Goal: Task Accomplishment & Management: Complete application form

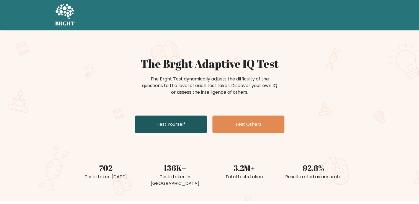
click at [164, 122] on link "Test Yourself" at bounding box center [171, 125] width 72 height 18
click at [176, 124] on link "Test Yourself" at bounding box center [171, 125] width 72 height 18
click at [167, 120] on link "Test Yourself" at bounding box center [171, 125] width 72 height 18
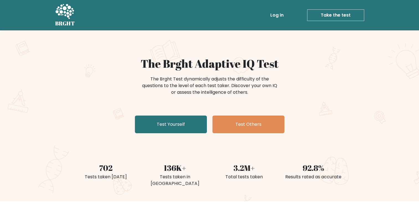
click at [318, 13] on link "Take the test" at bounding box center [335, 15] width 57 height 12
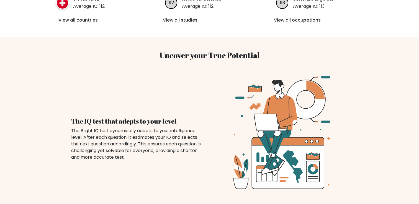
scroll to position [331, 0]
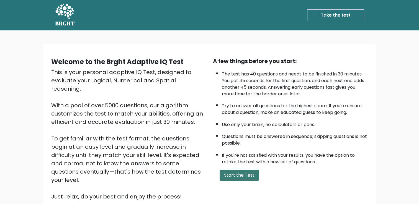
click at [236, 173] on button "Start the Test" at bounding box center [239, 175] width 39 height 11
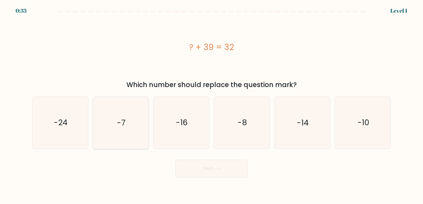
click at [119, 125] on text "-7" at bounding box center [121, 123] width 9 height 11
click at [212, 105] on input "b. -7" at bounding box center [212, 103] width 0 height 3
radio input "true"
click at [198, 166] on button "Next" at bounding box center [212, 169] width 72 height 18
click at [220, 170] on icon at bounding box center [216, 169] width 7 height 2
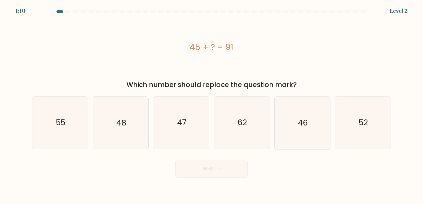
click at [297, 124] on icon "46" at bounding box center [302, 123] width 52 height 52
click at [212, 105] on input "e. 46" at bounding box center [212, 103] width 0 height 3
radio input "true"
click at [215, 167] on button "Next" at bounding box center [212, 169] width 72 height 18
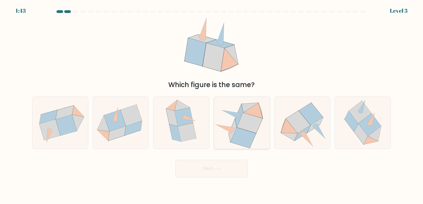
click at [248, 129] on icon at bounding box center [250, 123] width 26 height 20
click at [212, 105] on input "d." at bounding box center [212, 103] width 0 height 3
radio input "true"
click at [219, 168] on icon at bounding box center [216, 169] width 7 height 3
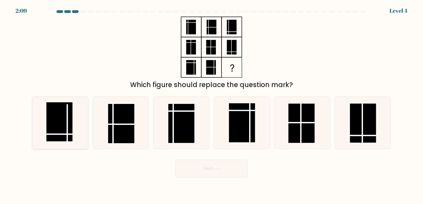
click at [61, 132] on rect at bounding box center [59, 122] width 26 height 39
click at [212, 105] on input "a." at bounding box center [212, 103] width 0 height 3
radio input "true"
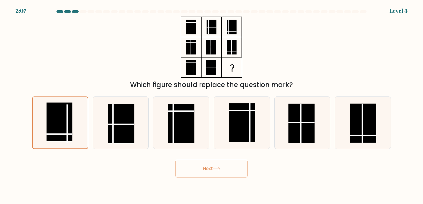
click at [189, 168] on button "Next" at bounding box center [212, 169] width 72 height 18
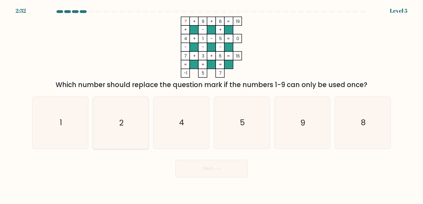
click at [139, 138] on icon "2" at bounding box center [121, 123] width 52 height 52
click at [212, 105] on input "b. 2" at bounding box center [212, 103] width 0 height 3
radio input "true"
click at [215, 170] on icon at bounding box center [216, 169] width 7 height 3
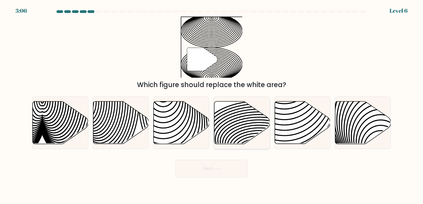
click at [237, 127] on icon at bounding box center [242, 122] width 56 height 43
click at [212, 105] on input "d." at bounding box center [212, 103] width 0 height 3
radio input "true"
click at [219, 169] on icon at bounding box center [216, 169] width 7 height 3
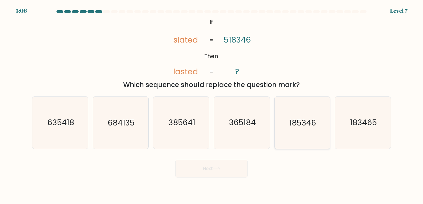
click at [300, 124] on text "185346" at bounding box center [302, 123] width 27 height 11
click at [212, 105] on input "e. 185346" at bounding box center [212, 103] width 0 height 3
radio input "true"
click at [210, 172] on button "Next" at bounding box center [212, 169] width 72 height 18
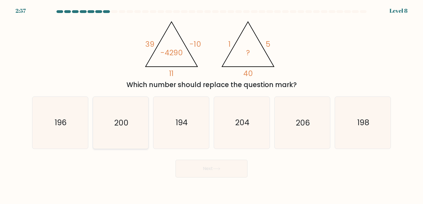
click at [131, 125] on icon "200" at bounding box center [121, 123] width 52 height 52
click at [212, 105] on input "b. 200" at bounding box center [212, 103] width 0 height 3
radio input "true"
click at [198, 164] on button "Next" at bounding box center [212, 169] width 72 height 18
click at [218, 167] on button "Next" at bounding box center [212, 169] width 72 height 18
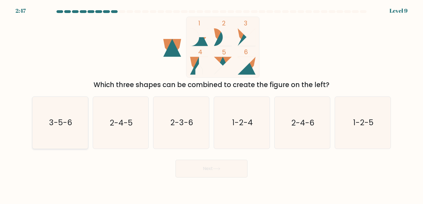
click at [67, 124] on text "3-5-6" at bounding box center [60, 123] width 23 height 11
click at [212, 105] on input "a. 3-5-6" at bounding box center [212, 103] width 0 height 3
radio input "true"
click at [202, 167] on button "Next" at bounding box center [212, 169] width 72 height 18
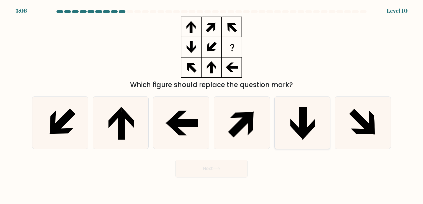
click at [295, 125] on icon at bounding box center [296, 129] width 13 height 21
click at [212, 105] on input "e." at bounding box center [212, 103] width 0 height 3
radio input "true"
click at [349, 132] on icon at bounding box center [363, 123] width 52 height 52
click at [212, 105] on input "f." at bounding box center [212, 103] width 0 height 3
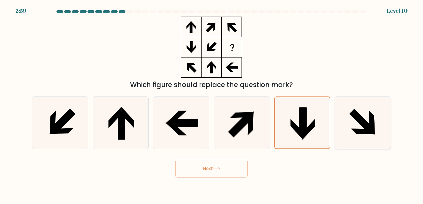
radio input "true"
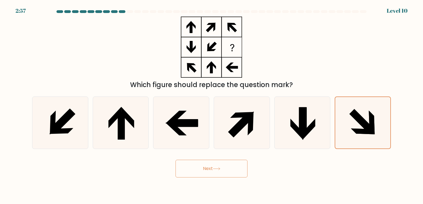
click at [223, 161] on button "Next" at bounding box center [212, 169] width 72 height 18
click at [215, 165] on button "Next" at bounding box center [212, 169] width 72 height 18
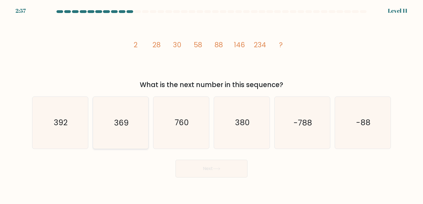
click at [122, 126] on text "369" at bounding box center [121, 123] width 14 height 11
click at [212, 105] on input "b. 369" at bounding box center [212, 103] width 0 height 3
radio input "true"
click at [80, 131] on icon "392" at bounding box center [60, 123] width 52 height 52
click at [212, 105] on input "a. 392" at bounding box center [212, 103] width 0 height 3
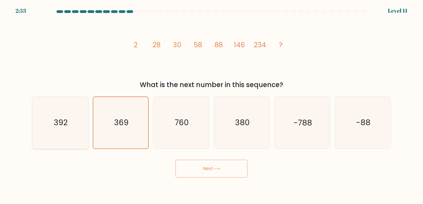
radio input "true"
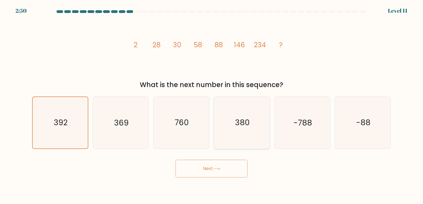
click at [230, 140] on icon "380" at bounding box center [242, 123] width 52 height 52
click at [212, 105] on input "d. 380" at bounding box center [212, 103] width 0 height 3
radio input "true"
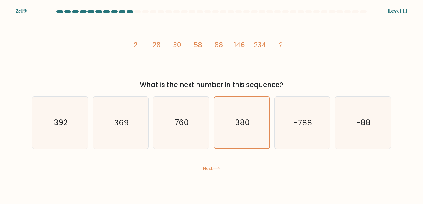
click at [203, 168] on button "Next" at bounding box center [212, 169] width 72 height 18
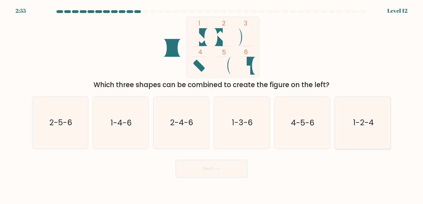
click at [368, 131] on icon "1-2-4" at bounding box center [363, 123] width 52 height 52
click at [212, 105] on input "f. 1-2-4" at bounding box center [212, 103] width 0 height 3
radio input "true"
click at [228, 170] on button "Next" at bounding box center [212, 169] width 72 height 18
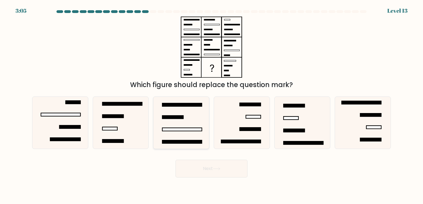
drag, startPoint x: 235, startPoint y: 133, endPoint x: 200, endPoint y: 135, distance: 34.6
click at [200, 135] on div "a. b. c." at bounding box center [211, 120] width 363 height 57
click at [200, 135] on icon at bounding box center [181, 123] width 52 height 52
click at [212, 105] on input "c." at bounding box center [212, 103] width 0 height 3
radio input "true"
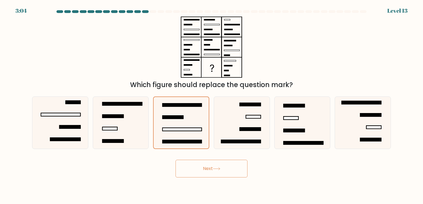
click at [211, 168] on button "Next" at bounding box center [212, 169] width 72 height 18
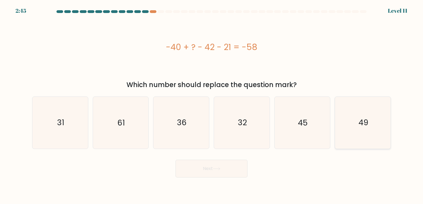
click at [337, 125] on icon "49" at bounding box center [363, 123] width 52 height 52
click at [212, 105] on input "f. 49" at bounding box center [212, 103] width 0 height 3
radio input "true"
click at [231, 169] on button "Next" at bounding box center [212, 169] width 72 height 18
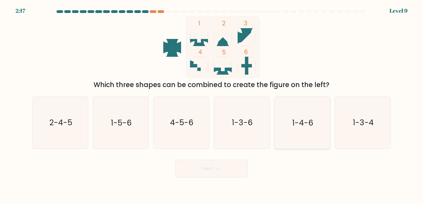
drag, startPoint x: 231, startPoint y: 169, endPoint x: 307, endPoint y: 124, distance: 87.8
click at [307, 124] on form at bounding box center [211, 94] width 423 height 168
click at [307, 124] on text "1-4-6" at bounding box center [302, 123] width 21 height 11
click at [212, 105] on input "e. 1-4-6" at bounding box center [212, 103] width 0 height 3
radio input "true"
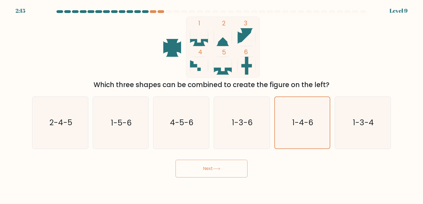
click at [220, 169] on icon at bounding box center [216, 169] width 7 height 3
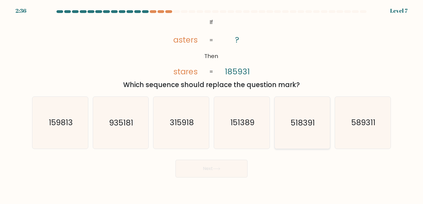
click at [296, 122] on text "518391" at bounding box center [303, 123] width 24 height 11
click at [212, 105] on input "e. 518391" at bounding box center [212, 103] width 0 height 3
radio input "true"
click at [227, 166] on button "Next" at bounding box center [212, 169] width 72 height 18
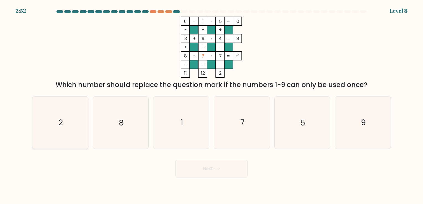
click at [58, 119] on text "2" at bounding box center [60, 123] width 4 height 11
click at [212, 105] on input "a. 2" at bounding box center [212, 103] width 0 height 3
radio input "true"
click at [185, 168] on button "Next" at bounding box center [212, 169] width 72 height 18
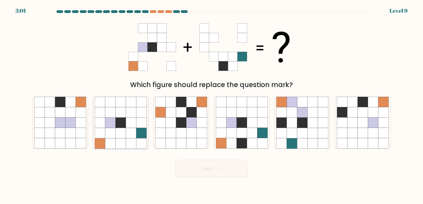
click at [124, 138] on icon at bounding box center [120, 133] width 10 height 10
click at [212, 105] on input "b." at bounding box center [212, 103] width 0 height 3
radio input "true"
click at [249, 135] on icon at bounding box center [252, 133] width 10 height 10
click at [212, 105] on input "d." at bounding box center [212, 103] width 0 height 3
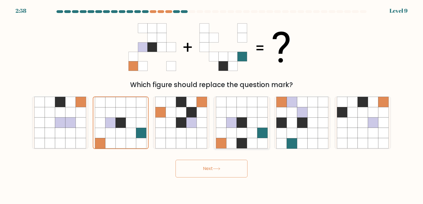
radio input "true"
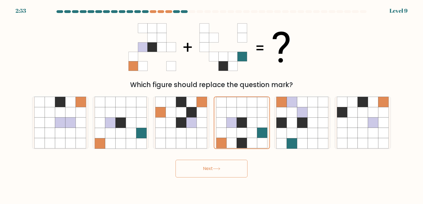
click at [218, 170] on icon at bounding box center [216, 169] width 7 height 3
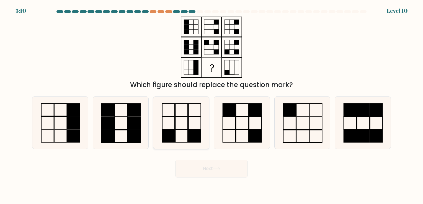
click at [177, 123] on icon at bounding box center [181, 123] width 52 height 52
click at [212, 105] on input "c." at bounding box center [212, 103] width 0 height 3
radio input "true"
click at [213, 163] on button "Next" at bounding box center [212, 169] width 72 height 18
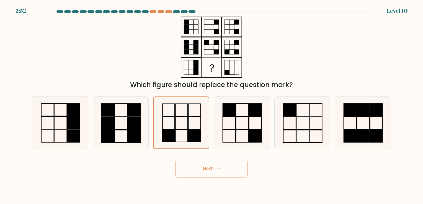
click at [210, 170] on button "Next" at bounding box center [212, 169] width 72 height 18
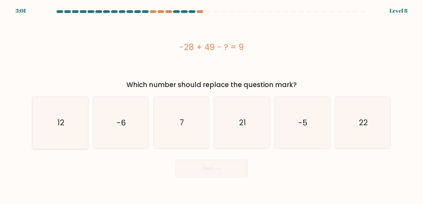
click at [54, 129] on icon "12" at bounding box center [60, 123] width 52 height 52
click at [212, 105] on input "a. 12" at bounding box center [212, 103] width 0 height 3
radio input "true"
click at [207, 170] on button "Next" at bounding box center [212, 169] width 72 height 18
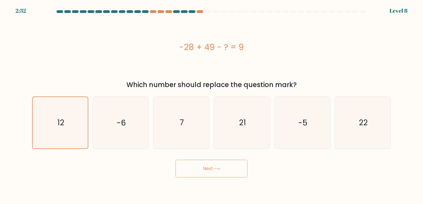
click at [207, 170] on button "Next" at bounding box center [212, 169] width 72 height 18
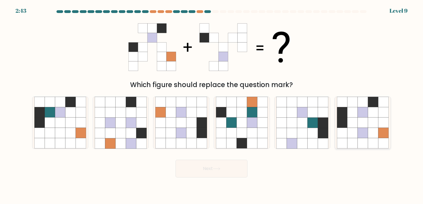
click at [357, 124] on icon at bounding box center [352, 123] width 10 height 10
click at [212, 105] on input "f." at bounding box center [212, 103] width 0 height 3
radio input "true"
click at [227, 163] on button "Next" at bounding box center [212, 169] width 72 height 18
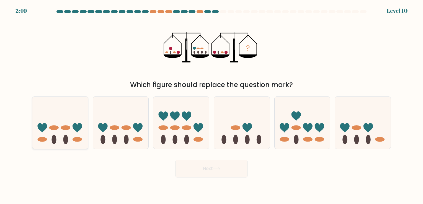
click at [69, 128] on ellipse at bounding box center [65, 127] width 9 height 5
click at [212, 105] on input "a." at bounding box center [212, 103] width 0 height 3
radio input "true"
click at [248, 116] on icon at bounding box center [242, 123] width 56 height 46
click at [212, 105] on input "d." at bounding box center [212, 103] width 0 height 3
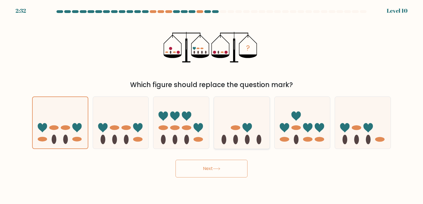
radio input "true"
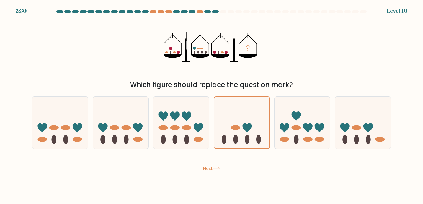
click at [213, 165] on button "Next" at bounding box center [212, 169] width 72 height 18
click at [208, 169] on button "Next" at bounding box center [212, 169] width 72 height 18
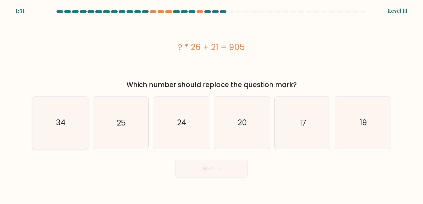
click at [78, 120] on icon "34" at bounding box center [60, 123] width 52 height 52
click at [212, 105] on input "a. 34" at bounding box center [212, 103] width 0 height 3
radio input "true"
click at [226, 167] on button "Next" at bounding box center [212, 169] width 72 height 18
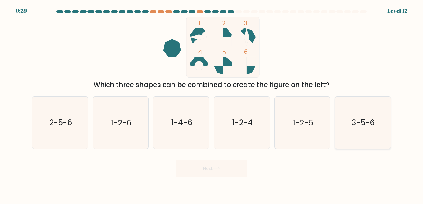
click at [357, 115] on icon "3-5-6" at bounding box center [363, 123] width 52 height 52
click at [212, 105] on input "f. 3-5-6" at bounding box center [212, 103] width 0 height 3
radio input "true"
click at [236, 165] on button "Next" at bounding box center [212, 169] width 72 height 18
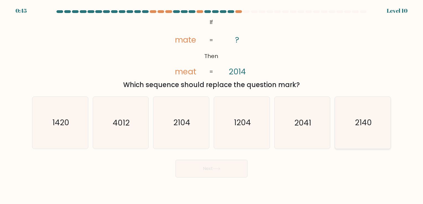
click at [348, 121] on icon "2140" at bounding box center [363, 123] width 52 height 52
click at [212, 105] on input "f. 2140" at bounding box center [212, 103] width 0 height 3
radio input "true"
click at [225, 169] on button "Next" at bounding box center [212, 169] width 72 height 18
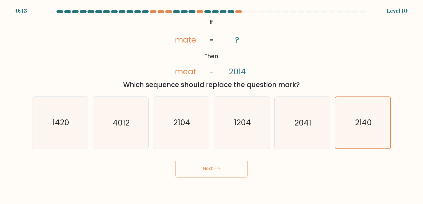
click at [225, 169] on button "Next" at bounding box center [212, 169] width 72 height 18
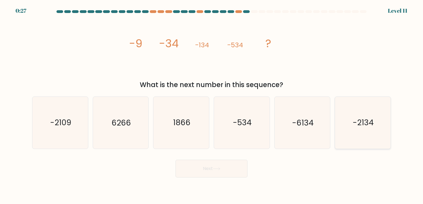
click at [353, 120] on text "-2134" at bounding box center [363, 123] width 21 height 11
click at [212, 105] on input "f. -2134" at bounding box center [212, 103] width 0 height 3
radio input "true"
click at [236, 166] on button "Next" at bounding box center [212, 169] width 72 height 18
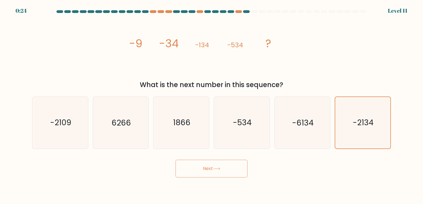
click at [236, 166] on button "Next" at bounding box center [212, 169] width 72 height 18
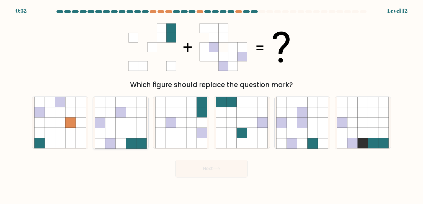
click at [132, 116] on icon at bounding box center [131, 112] width 10 height 10
click at [212, 105] on input "b." at bounding box center [212, 103] width 0 height 3
radio input "true"
click at [224, 172] on button "Next" at bounding box center [212, 169] width 72 height 18
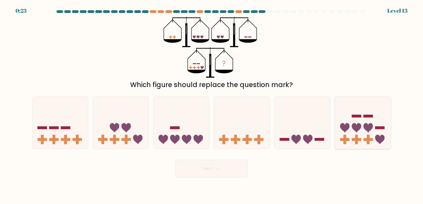
click at [372, 125] on icon at bounding box center [368, 127] width 9 height 9
click at [212, 105] on input "f." at bounding box center [212, 103] width 0 height 3
radio input "true"
click at [212, 167] on button "Next" at bounding box center [212, 169] width 72 height 18
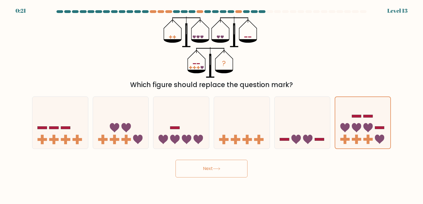
click at [212, 167] on button "Next" at bounding box center [212, 169] width 72 height 18
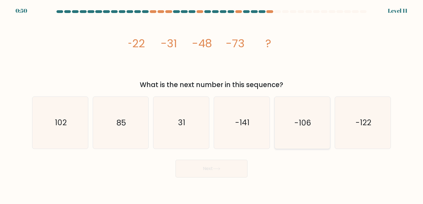
click at [289, 128] on icon "-106" at bounding box center [302, 123] width 52 height 52
click at [212, 105] on input "e. -106" at bounding box center [212, 103] width 0 height 3
radio input "true"
click at [212, 171] on button "Next" at bounding box center [212, 169] width 72 height 18
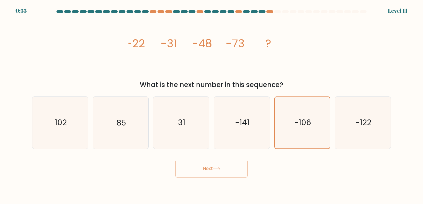
drag, startPoint x: 212, startPoint y: 171, endPoint x: 203, endPoint y: 170, distance: 9.8
click at [203, 170] on button "Next" at bounding box center [212, 169] width 72 height 18
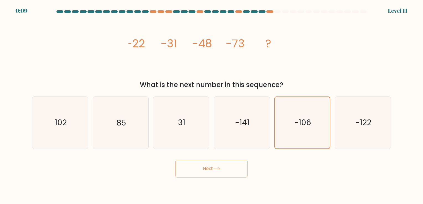
click at [203, 170] on button "Next" at bounding box center [212, 169] width 72 height 18
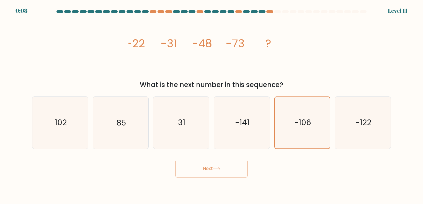
click at [203, 170] on button "Next" at bounding box center [212, 169] width 72 height 18
drag, startPoint x: 203, startPoint y: 170, endPoint x: 193, endPoint y: 187, distance: 19.4
click at [193, 187] on body "0:08 Level 11" at bounding box center [211, 102] width 423 height 204
click at [201, 172] on button "Next" at bounding box center [212, 169] width 72 height 18
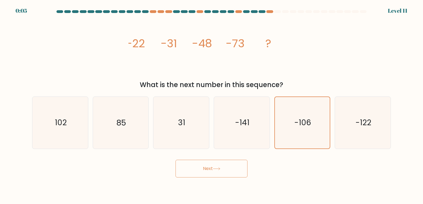
drag, startPoint x: 201, startPoint y: 172, endPoint x: 208, endPoint y: 184, distance: 14.4
click at [208, 184] on body "0:05 Level 11" at bounding box center [211, 102] width 423 height 204
click at [203, 174] on button "Next" at bounding box center [212, 169] width 72 height 18
click at [295, 131] on icon "-106" at bounding box center [302, 122] width 51 height 51
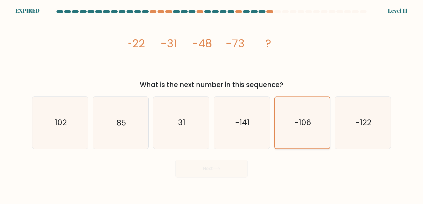
click at [212, 105] on input "e. -106" at bounding box center [212, 103] width 0 height 3
click at [232, 168] on div "Next" at bounding box center [211, 167] width 365 height 22
click at [419, 76] on form at bounding box center [211, 94] width 423 height 168
click at [394, 33] on form at bounding box center [211, 94] width 423 height 168
click at [395, 11] on form at bounding box center [211, 94] width 423 height 168
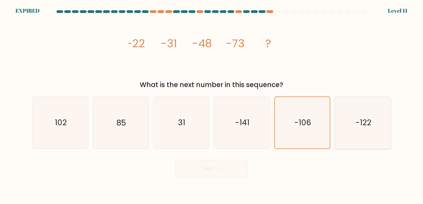
click at [339, 135] on icon "-122" at bounding box center [363, 123] width 52 height 52
click at [212, 105] on input "f. -122" at bounding box center [212, 103] width 0 height 3
radio input "true"
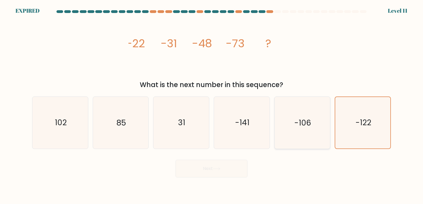
click at [298, 136] on icon "-106" at bounding box center [302, 123] width 52 height 52
click at [212, 105] on input "e. -106" at bounding box center [212, 103] width 0 height 3
radio input "true"
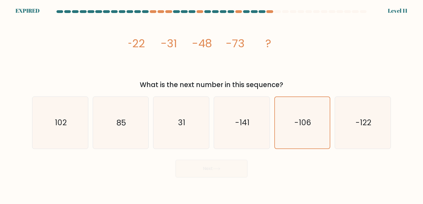
click at [420, 185] on body "EXPIRED Level 11" at bounding box center [211, 102] width 423 height 204
click at [228, 168] on div "Next" at bounding box center [211, 167] width 365 height 22
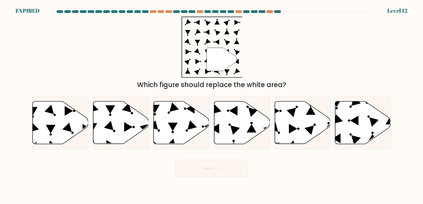
click at [280, 56] on div "" Which figure should replace the white area?" at bounding box center [211, 53] width 365 height 73
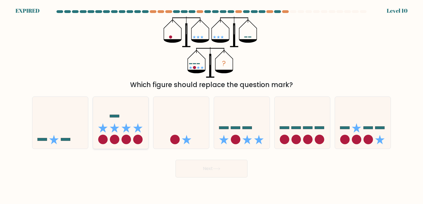
click at [136, 131] on icon at bounding box center [137, 127] width 9 height 9
click at [212, 105] on input "b." at bounding box center [212, 103] width 0 height 3
radio input "true"
click at [143, 123] on icon at bounding box center [121, 123] width 56 height 46
click at [212, 105] on input "b." at bounding box center [212, 103] width 0 height 3
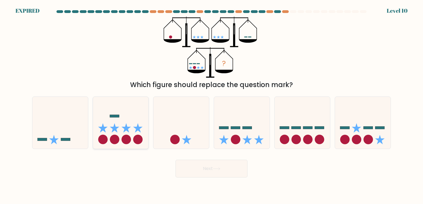
radio input "true"
click at [194, 165] on button "Next" at bounding box center [212, 169] width 72 height 18
click at [193, 165] on button "Next" at bounding box center [212, 169] width 72 height 18
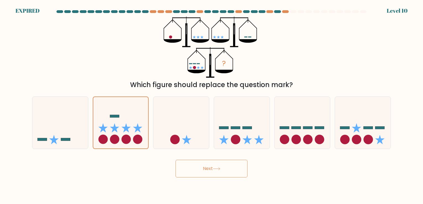
click at [223, 172] on button "Next" at bounding box center [212, 169] width 72 height 18
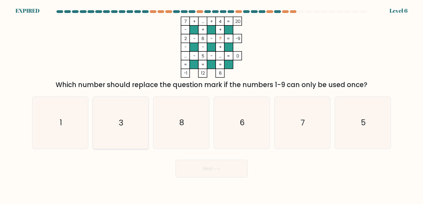
click at [125, 124] on icon "3" at bounding box center [121, 123] width 52 height 52
click at [212, 105] on input "b. 3" at bounding box center [212, 103] width 0 height 3
radio input "true"
click at [213, 171] on button "Next" at bounding box center [212, 169] width 72 height 18
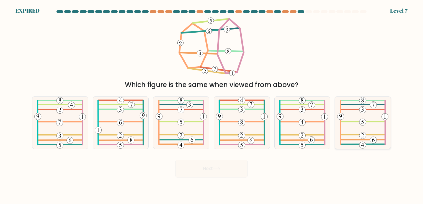
click at [361, 134] on 688 at bounding box center [362, 136] width 7 height 7
click at [212, 105] on input "f." at bounding box center [212, 103] width 0 height 3
radio input "true"
click at [372, 118] on icon at bounding box center [362, 122] width 51 height 51
click at [212, 105] on input "f." at bounding box center [212, 103] width 0 height 3
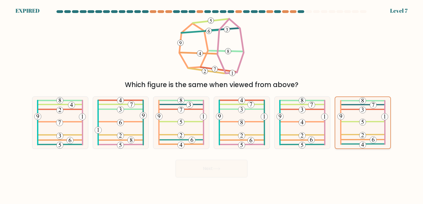
click at [372, 118] on icon at bounding box center [362, 122] width 51 height 51
click at [212, 105] on input "f." at bounding box center [212, 103] width 0 height 3
click at [372, 118] on icon at bounding box center [362, 122] width 51 height 51
click at [212, 105] on input "f." at bounding box center [212, 103] width 0 height 3
click at [229, 174] on div "Next" at bounding box center [211, 167] width 365 height 22
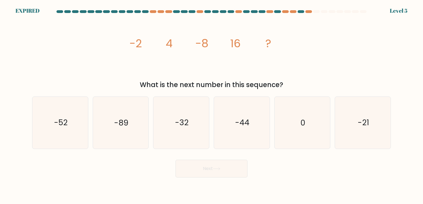
click at [191, 80] on div "What is the next number in this sequence?" at bounding box center [211, 85] width 352 height 10
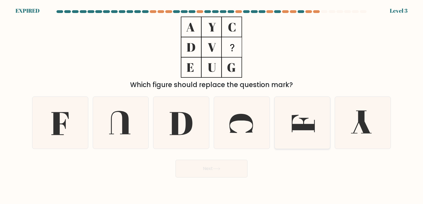
click at [310, 120] on icon at bounding box center [302, 123] width 52 height 52
click at [212, 105] on input "e." at bounding box center [212, 103] width 0 height 3
radio input "true"
click at [226, 164] on button "Next" at bounding box center [212, 169] width 72 height 18
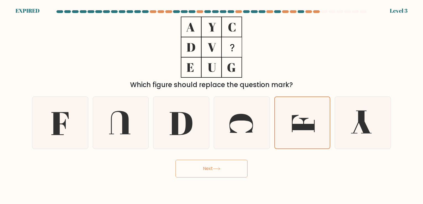
click at [226, 164] on button "Next" at bounding box center [212, 169] width 72 height 18
click at [224, 166] on button "Next" at bounding box center [212, 169] width 72 height 18
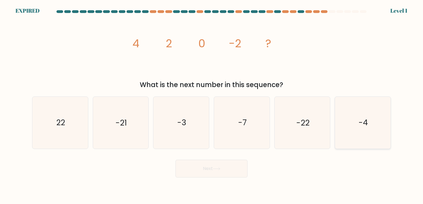
click at [384, 107] on icon "-4" at bounding box center [363, 123] width 52 height 52
click at [212, 105] on input "f. -4" at bounding box center [212, 103] width 0 height 3
radio input "true"
click at [217, 168] on icon at bounding box center [216, 169] width 7 height 3
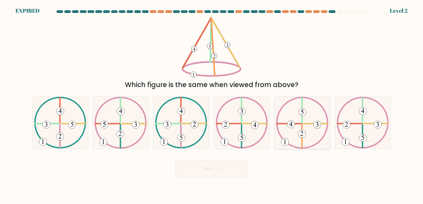
click at [294, 127] on 731 at bounding box center [290, 124] width 7 height 7
click at [212, 105] on input "e." at bounding box center [212, 103] width 0 height 3
radio input "true"
click at [226, 162] on button "Next" at bounding box center [212, 169] width 72 height 18
click at [224, 166] on button "Next" at bounding box center [212, 169] width 72 height 18
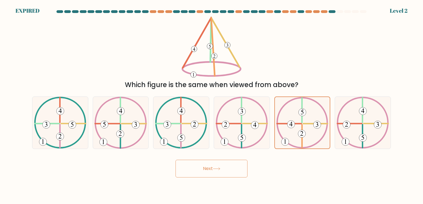
click at [224, 166] on button "Next" at bounding box center [212, 169] width 72 height 18
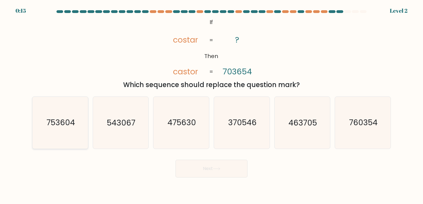
click at [66, 127] on text "753604" at bounding box center [61, 123] width 29 height 11
click at [212, 105] on input "a. 753604" at bounding box center [212, 103] width 0 height 3
radio input "true"
click at [213, 169] on button "Next" at bounding box center [212, 169] width 72 height 18
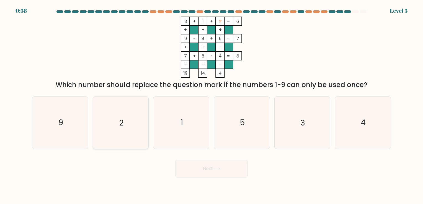
click at [130, 116] on icon "2" at bounding box center [121, 123] width 52 height 52
click at [212, 105] on input "b. 2" at bounding box center [212, 103] width 0 height 3
radio input "true"
click at [206, 166] on button "Next" at bounding box center [212, 169] width 72 height 18
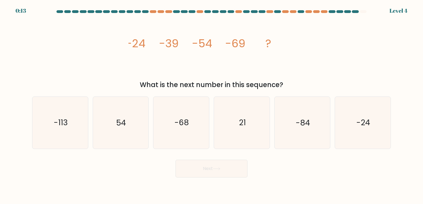
click at [206, 166] on button "Next" at bounding box center [212, 169] width 72 height 18
click at [321, 125] on icon "-84" at bounding box center [302, 123] width 52 height 52
click at [212, 105] on input "e. -84" at bounding box center [212, 103] width 0 height 3
radio input "true"
click at [234, 170] on button "Next" at bounding box center [212, 169] width 72 height 18
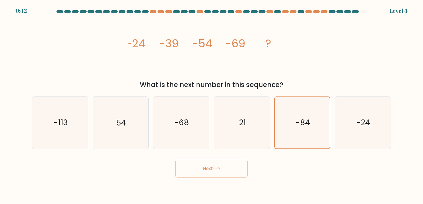
click at [234, 169] on button "Next" at bounding box center [212, 169] width 72 height 18
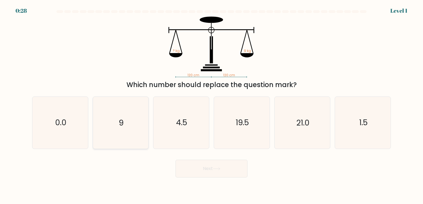
click at [131, 126] on icon "9" at bounding box center [121, 123] width 52 height 52
click at [212, 105] on input "b. 9" at bounding box center [212, 103] width 0 height 3
radio input "true"
click at [218, 169] on icon at bounding box center [216, 169] width 7 height 3
